Goal: Task Accomplishment & Management: Use online tool/utility

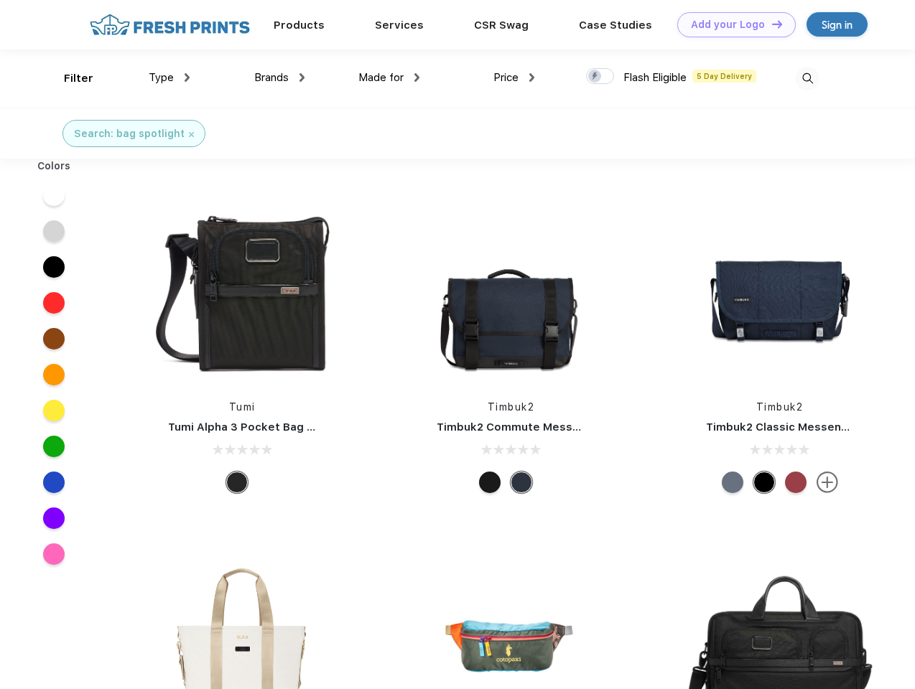
click at [731, 24] on link "Add your Logo Design Tool" at bounding box center [736, 24] width 118 height 25
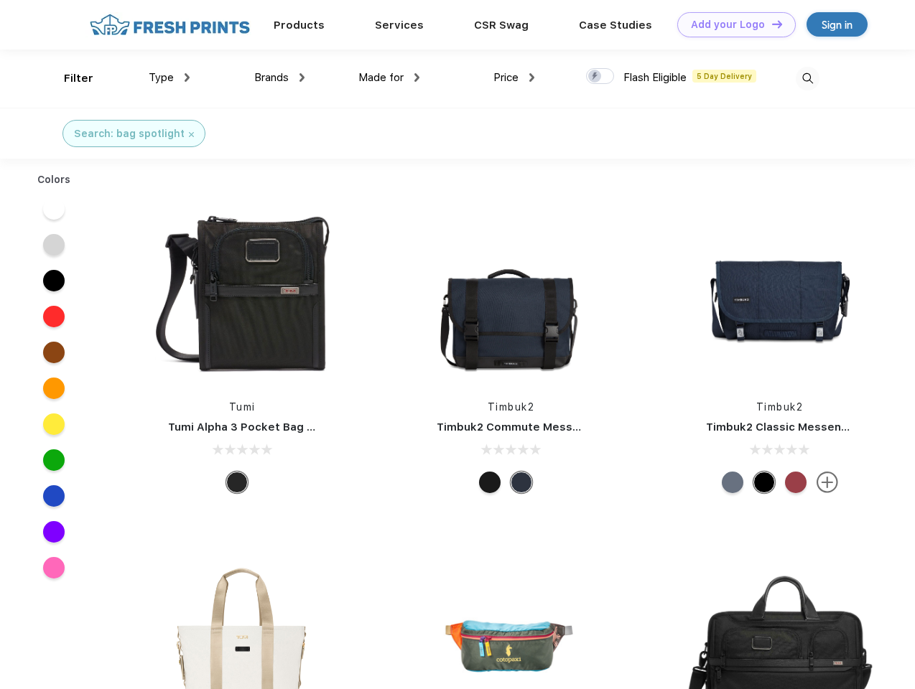
click at [0, 0] on div "Design Tool" at bounding box center [0, 0] width 0 height 0
click at [770, 24] on link "Add your Logo Design Tool" at bounding box center [736, 24] width 118 height 25
click at [69, 78] on div "Filter" at bounding box center [78, 78] width 29 height 17
click at [169, 78] on span "Type" at bounding box center [161, 77] width 25 height 13
click at [279, 78] on span "Brands" at bounding box center [271, 77] width 34 height 13
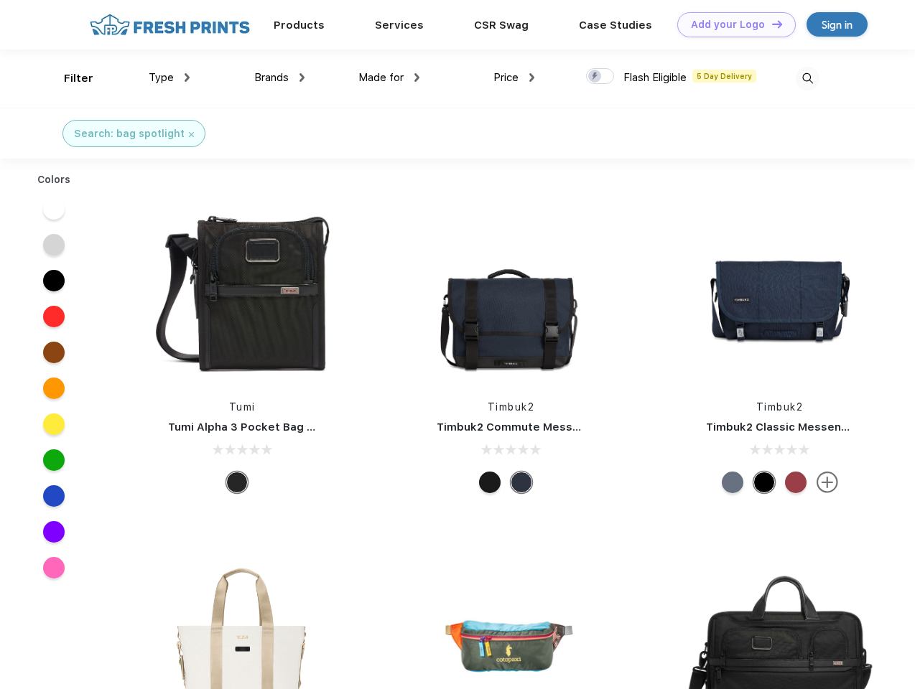
click at [389, 78] on span "Made for" at bounding box center [380, 77] width 45 height 13
click at [514, 78] on span "Price" at bounding box center [505, 77] width 25 height 13
click at [600, 77] on div at bounding box center [600, 76] width 28 height 16
click at [595, 77] on input "checkbox" at bounding box center [590, 71] width 9 height 9
click at [807, 78] on img at bounding box center [807, 79] width 24 height 24
